Goal: Information Seeking & Learning: Find specific page/section

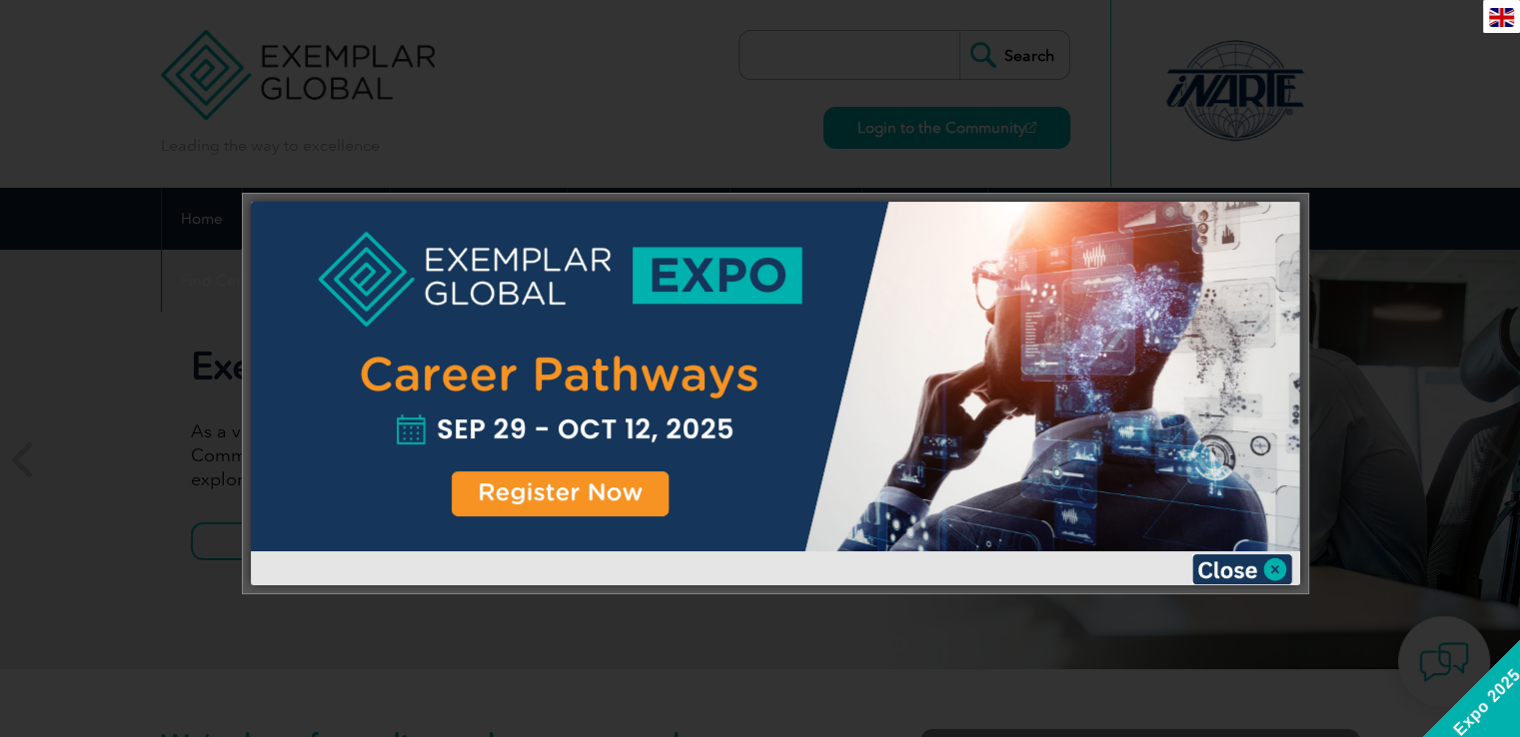
click at [1455, 84] on div at bounding box center [760, 368] width 1520 height 737
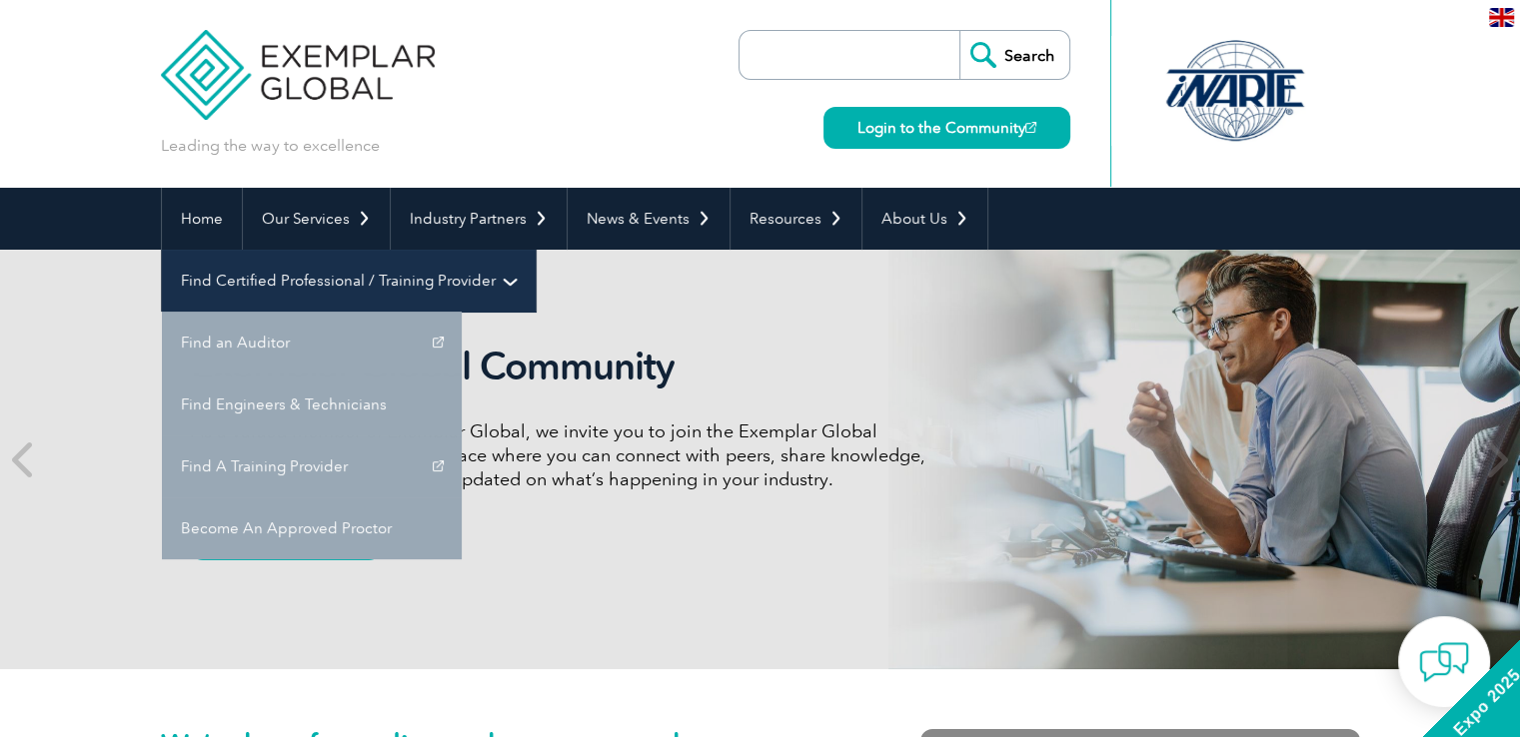
click at [536, 250] on link "Find Certified Professional / Training Provider" at bounding box center [349, 281] width 374 height 62
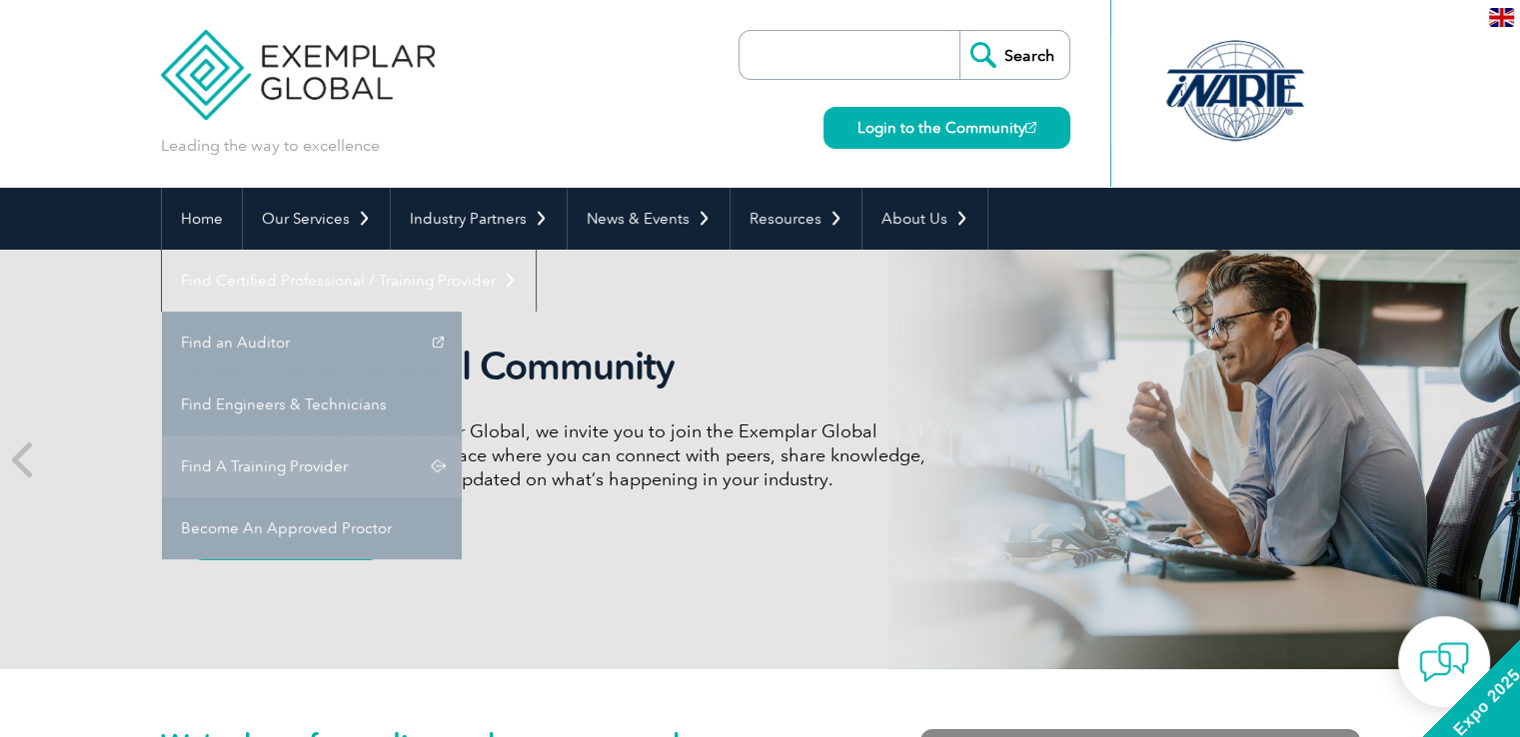
click at [462, 436] on link "Find A Training Provider" at bounding box center [312, 467] width 300 height 62
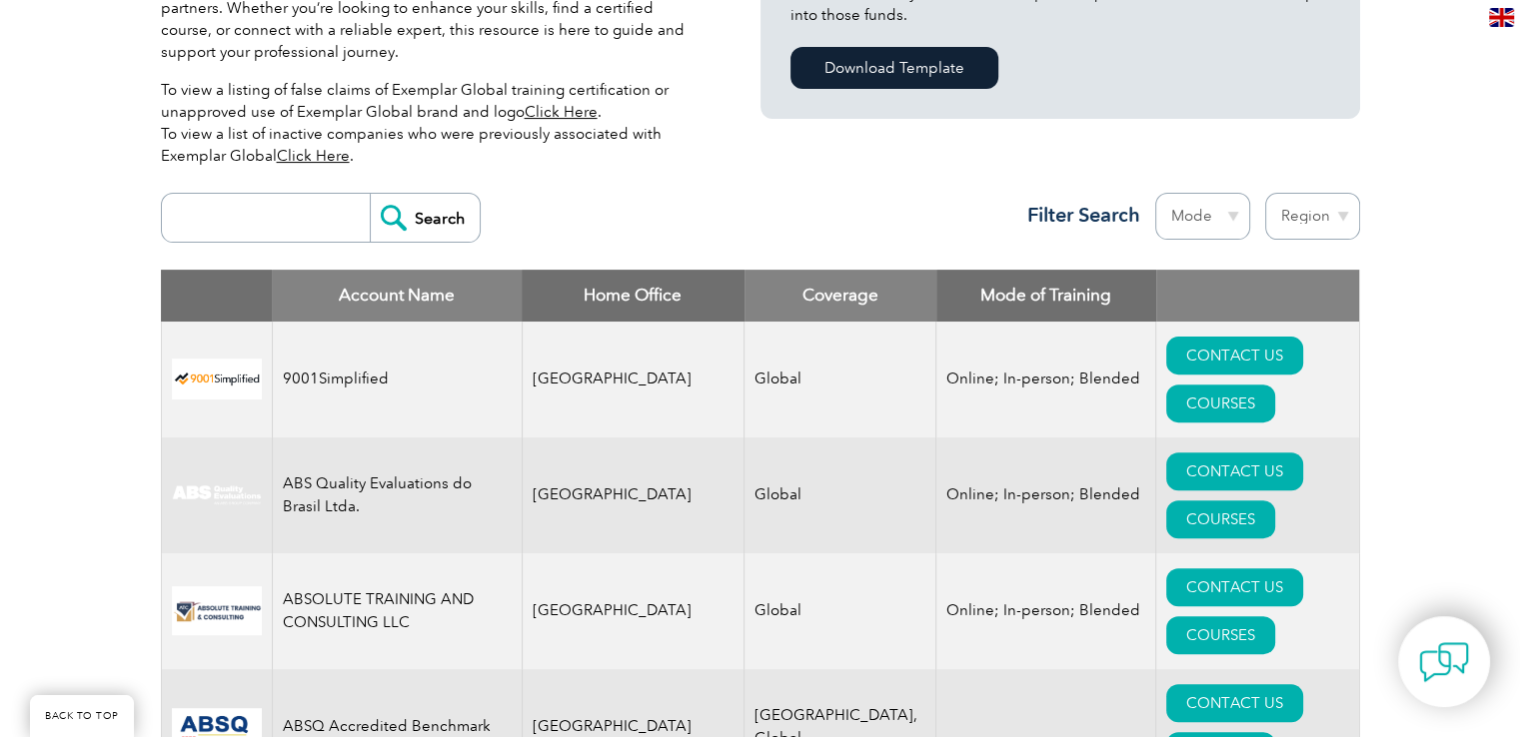
scroll to position [600, 0]
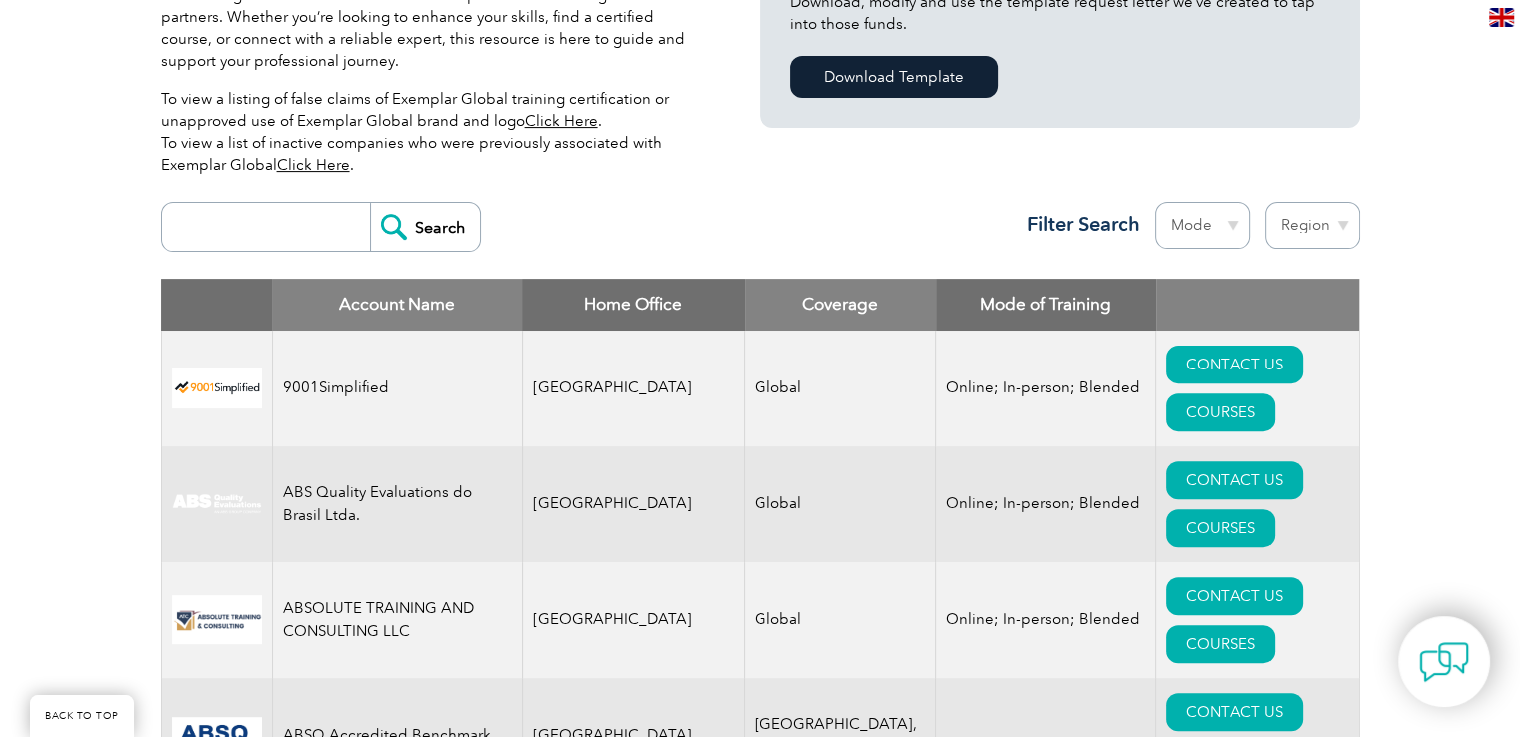
click at [247, 249] on input "search" at bounding box center [271, 227] width 198 height 48
type input "Royal"
click at [459, 230] on input "Search" at bounding box center [425, 227] width 110 height 48
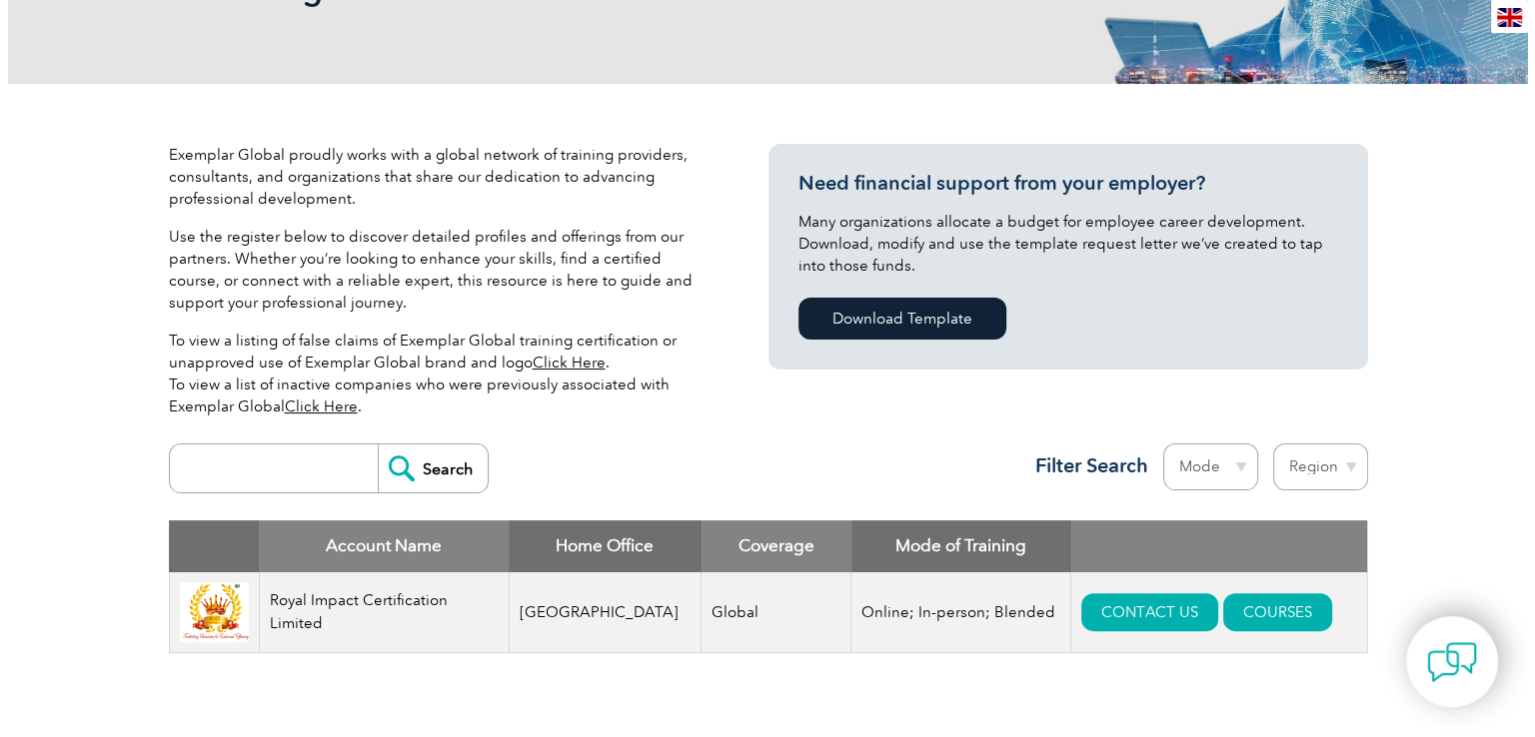
scroll to position [500, 0]
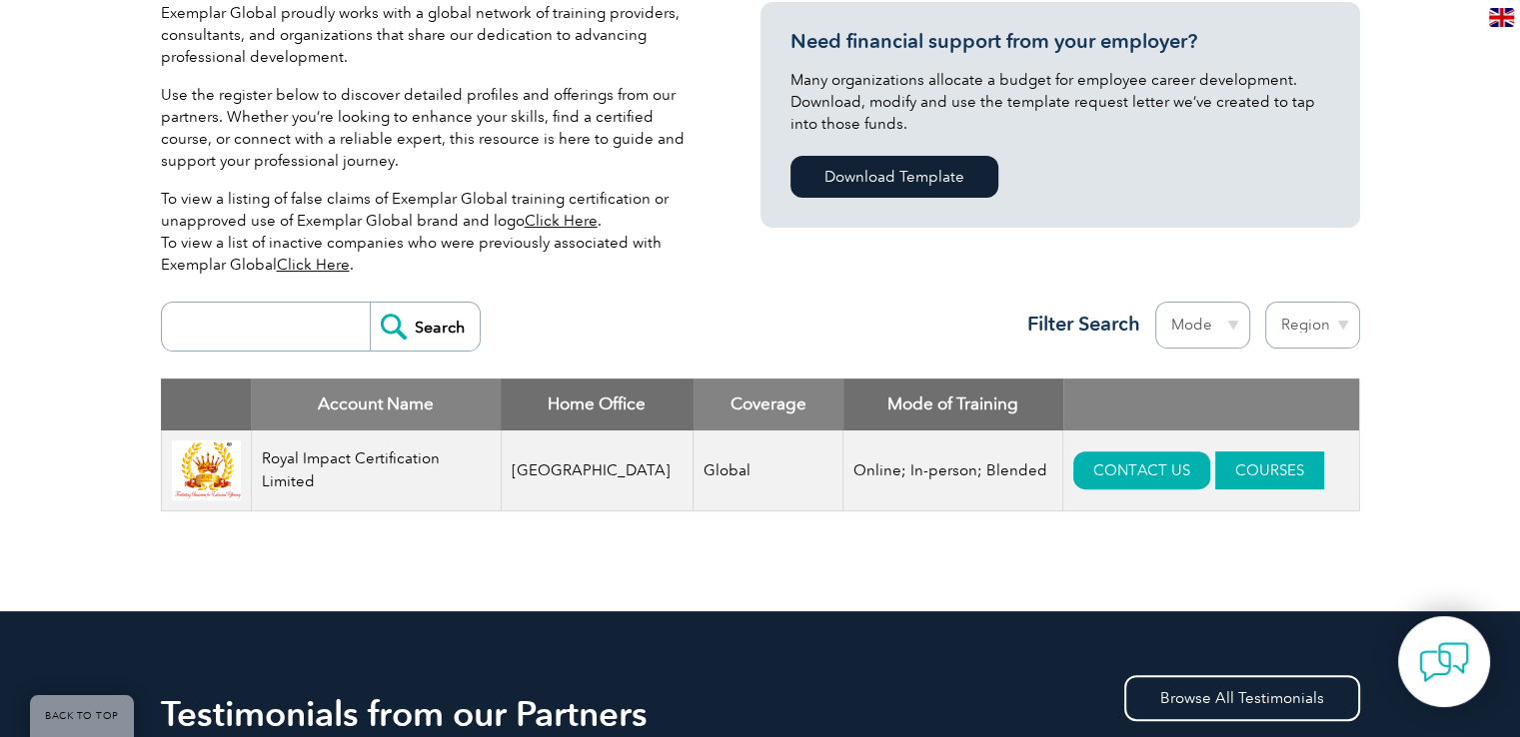
click at [1227, 476] on link "COURSES" at bounding box center [1269, 471] width 109 height 38
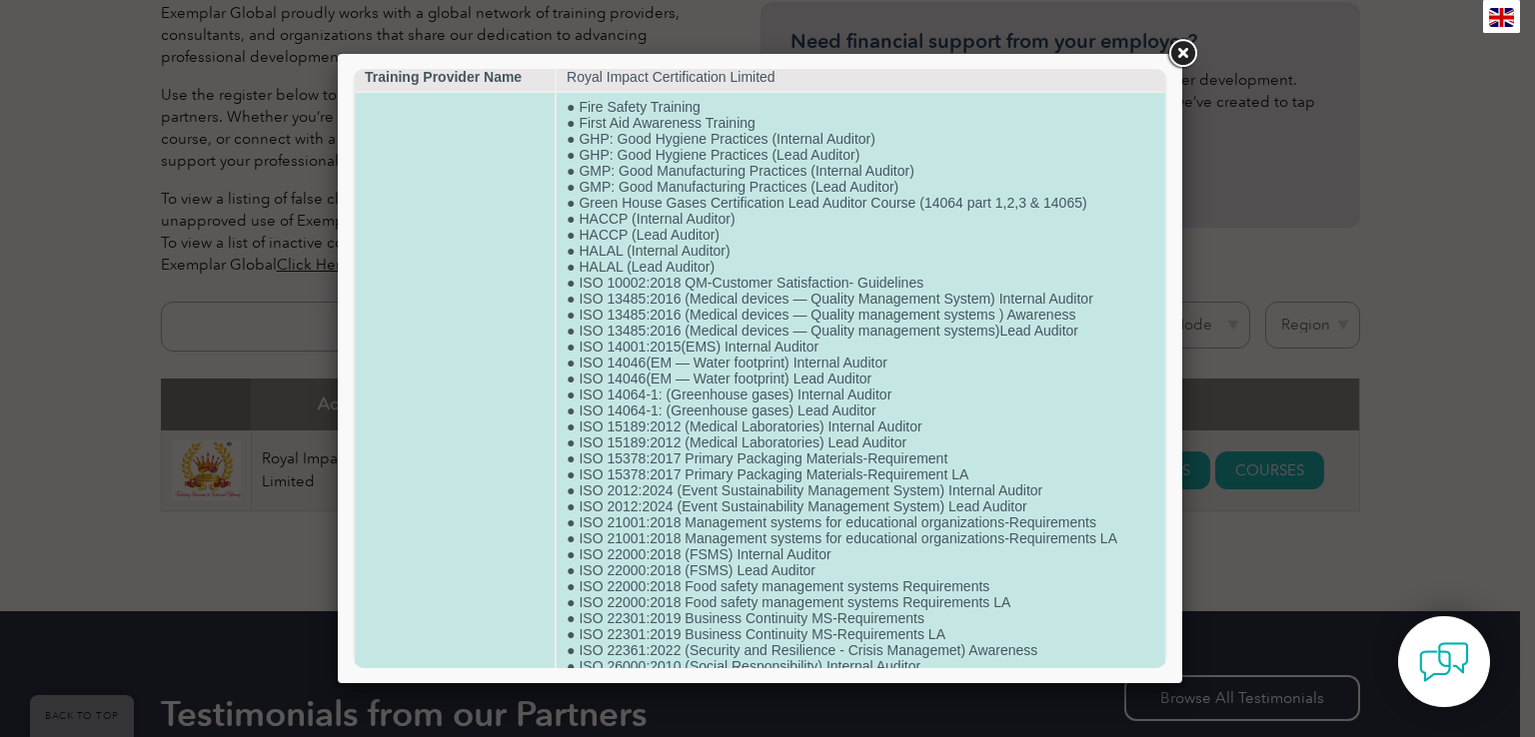
scroll to position [0, 0]
